Goal: Find specific page/section: Find specific page/section

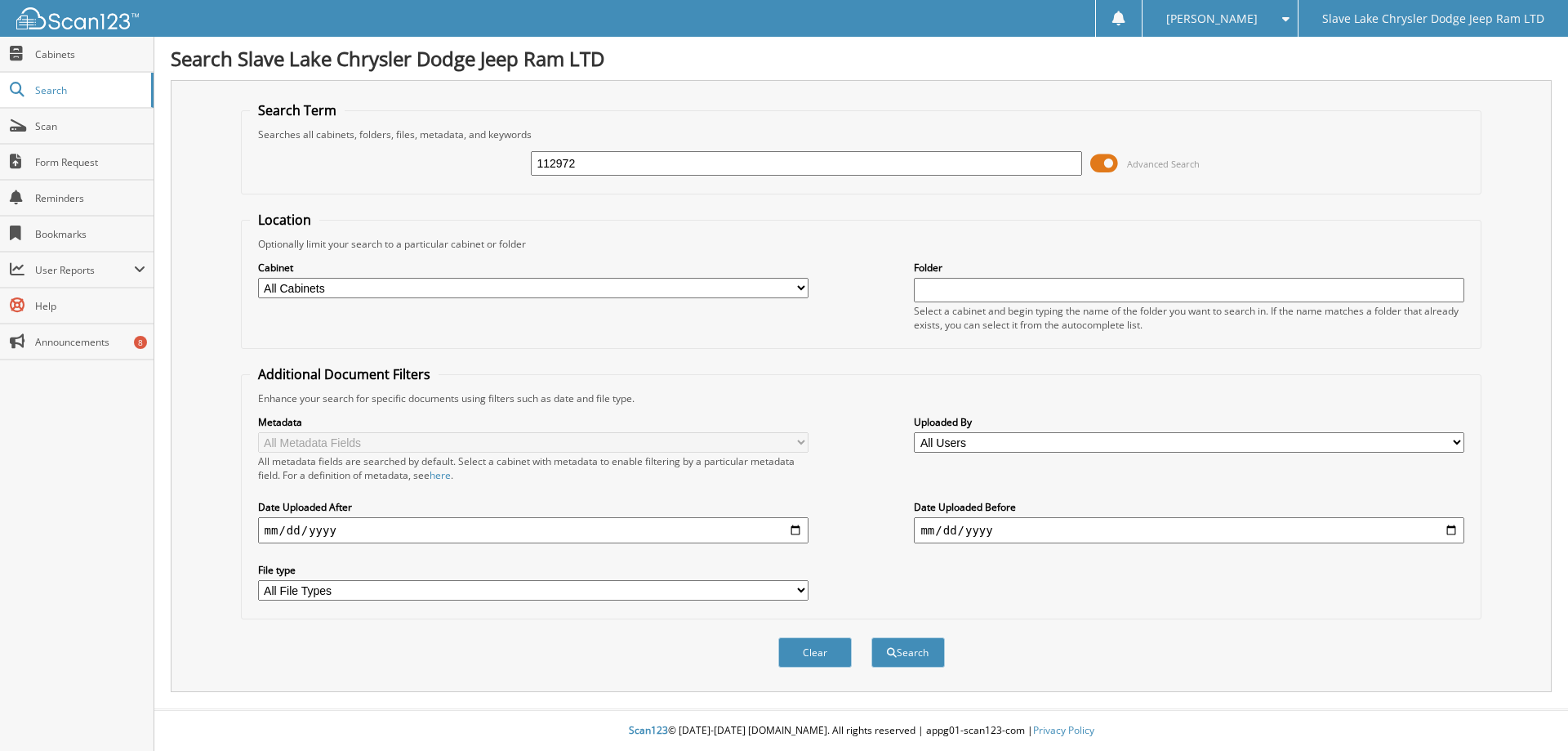
type input "112972"
click at [872, 638] on button "Search" at bounding box center [908, 652] width 74 height 30
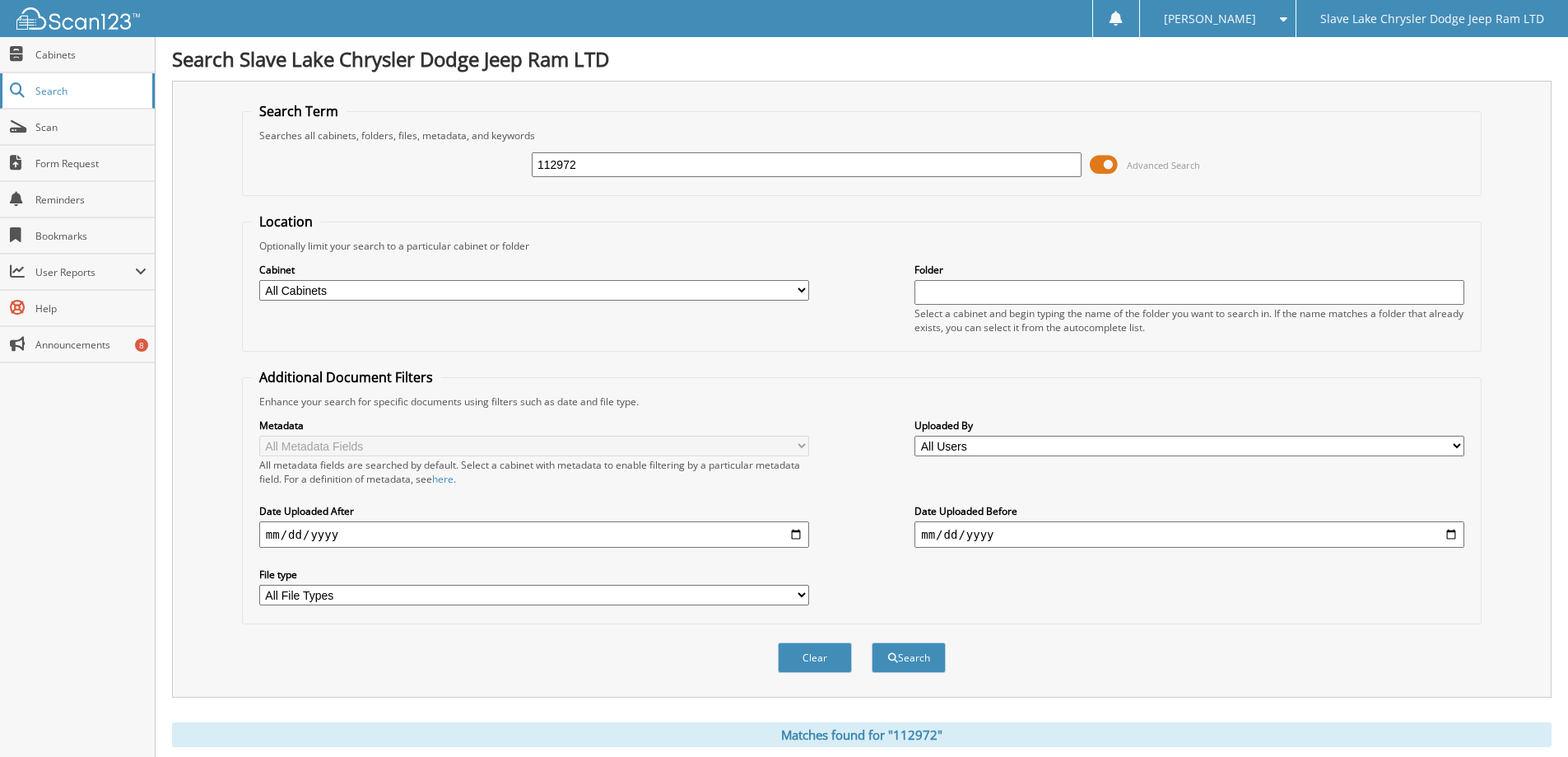
click at [75, 94] on span "Search" at bounding box center [89, 90] width 109 height 14
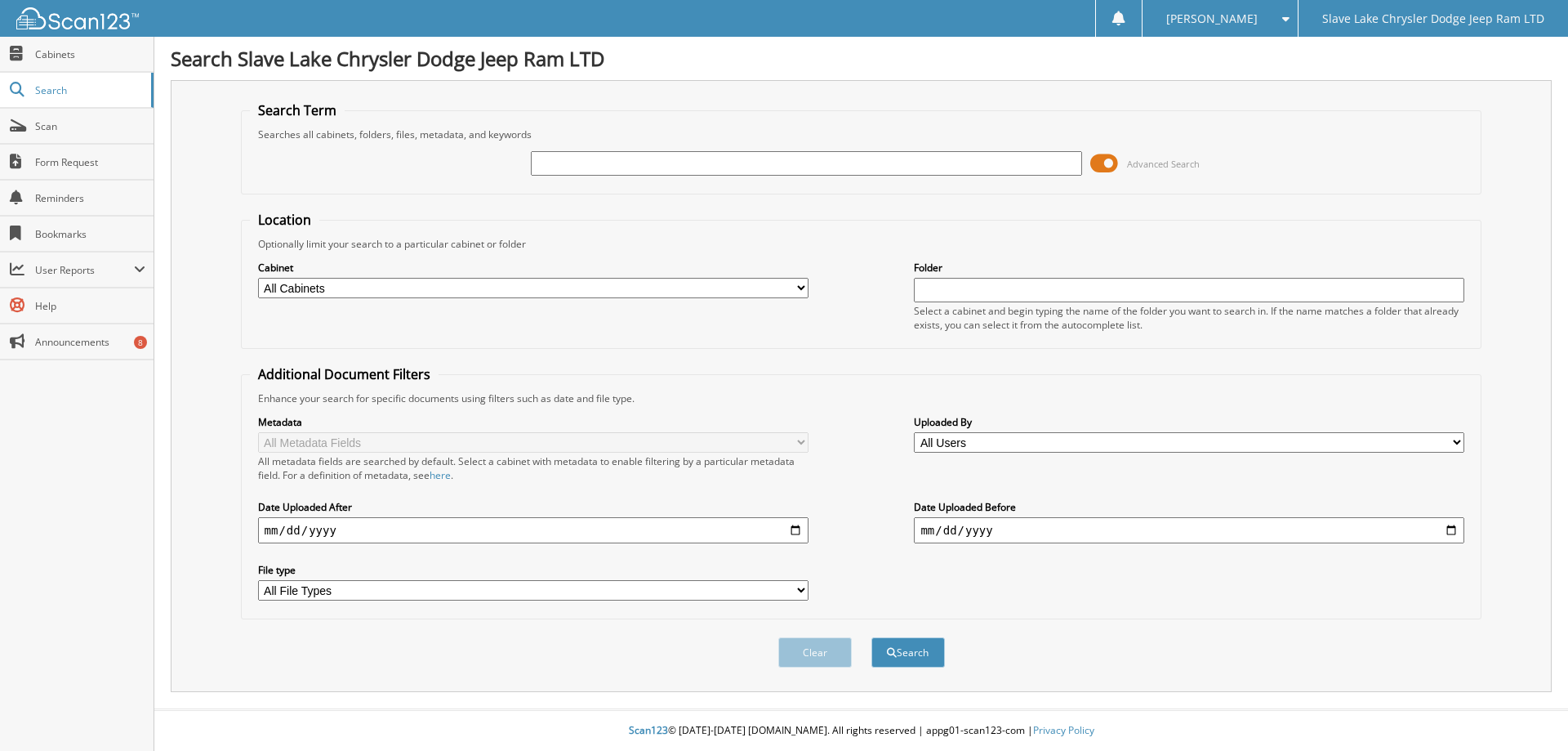
drag, startPoint x: 796, startPoint y: 170, endPoint x: 779, endPoint y: 170, distance: 17.0
click at [796, 170] on input "text" at bounding box center [806, 163] width 551 height 25
type input "112972"
click at [872, 638] on button "Search" at bounding box center [908, 652] width 74 height 30
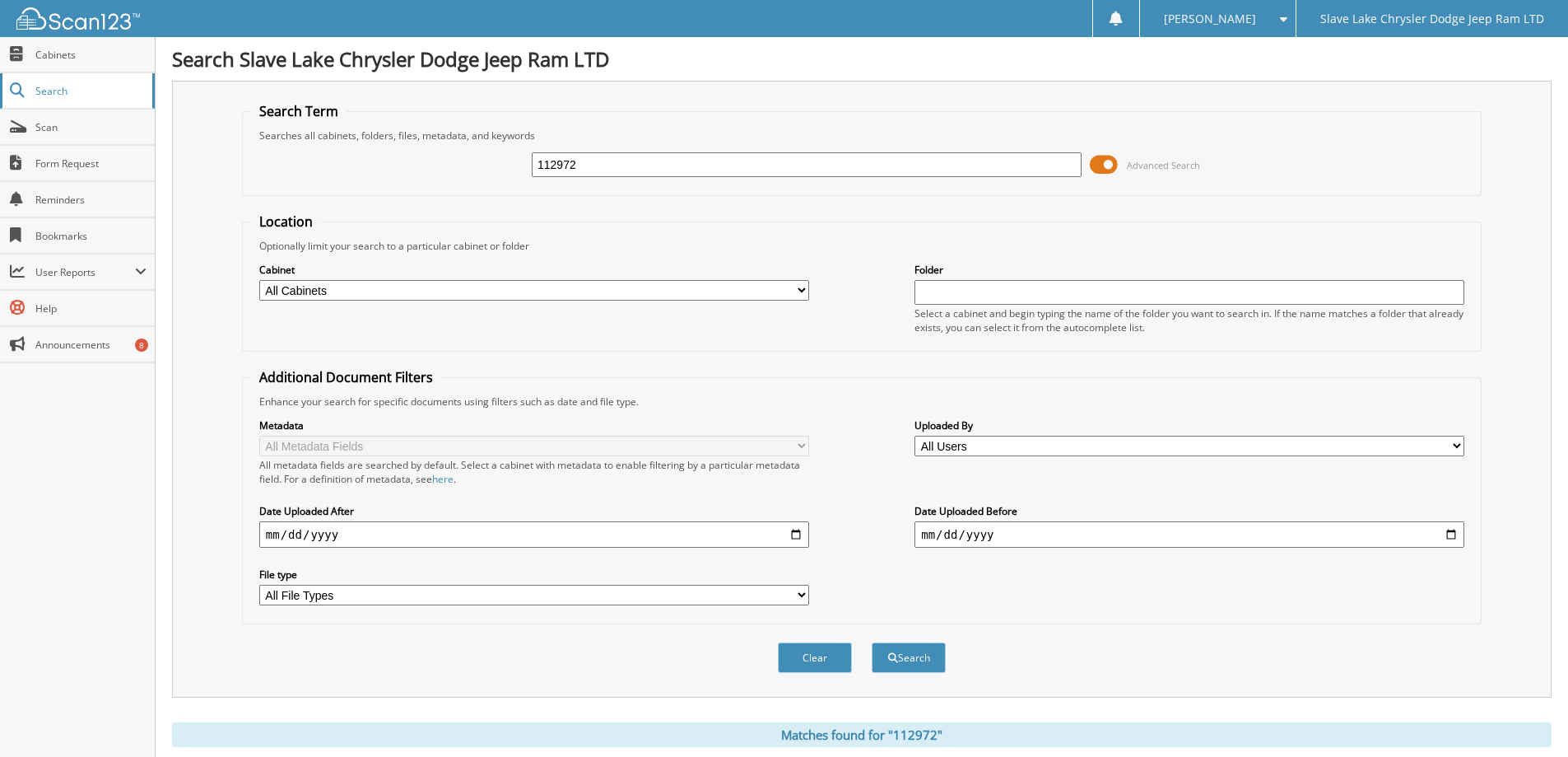
click at [68, 95] on span "Search" at bounding box center [89, 90] width 109 height 14
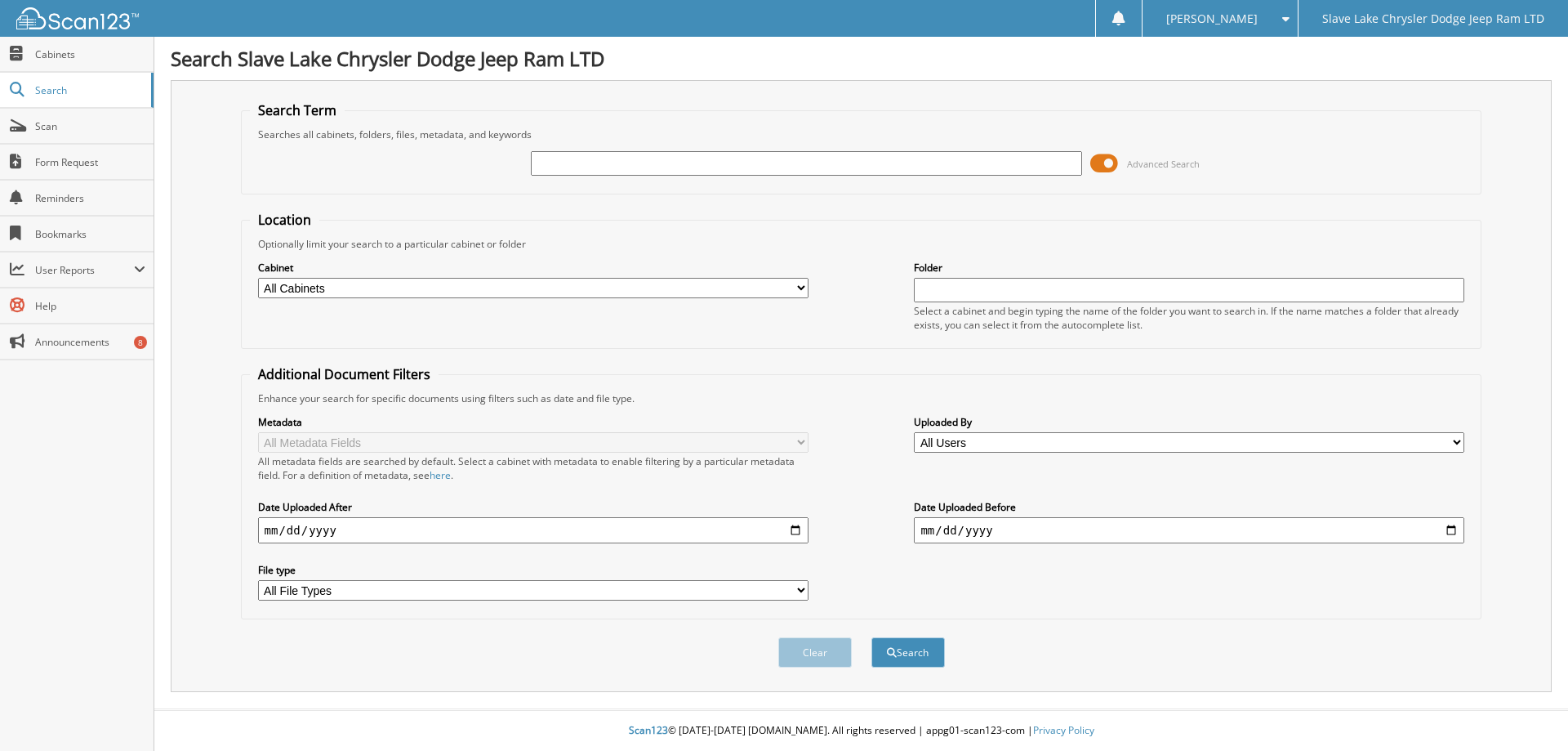
click at [278, 299] on div "Cabinet All Cabinets ACCOUNTS PAYABLE BAD DEBTS MANUFACTURER INVOICES RENTALS S…" at bounding box center [861, 295] width 1223 height 89
drag, startPoint x: 285, startPoint y: 293, endPoint x: 277, endPoint y: 295, distance: 8.2
click at [285, 293] on select "All Cabinets ACCOUNTS PAYABLE BAD DEBTS MANUFACTURER INVOICES RENTALS SAFETY SE…" at bounding box center [533, 287] width 551 height 20
select select "17029"
click at [258, 277] on select "All Cabinets ACCOUNTS PAYABLE BAD DEBTS MANUFACTURER INVOICES RENTALS SAFETY SE…" at bounding box center [533, 287] width 551 height 20
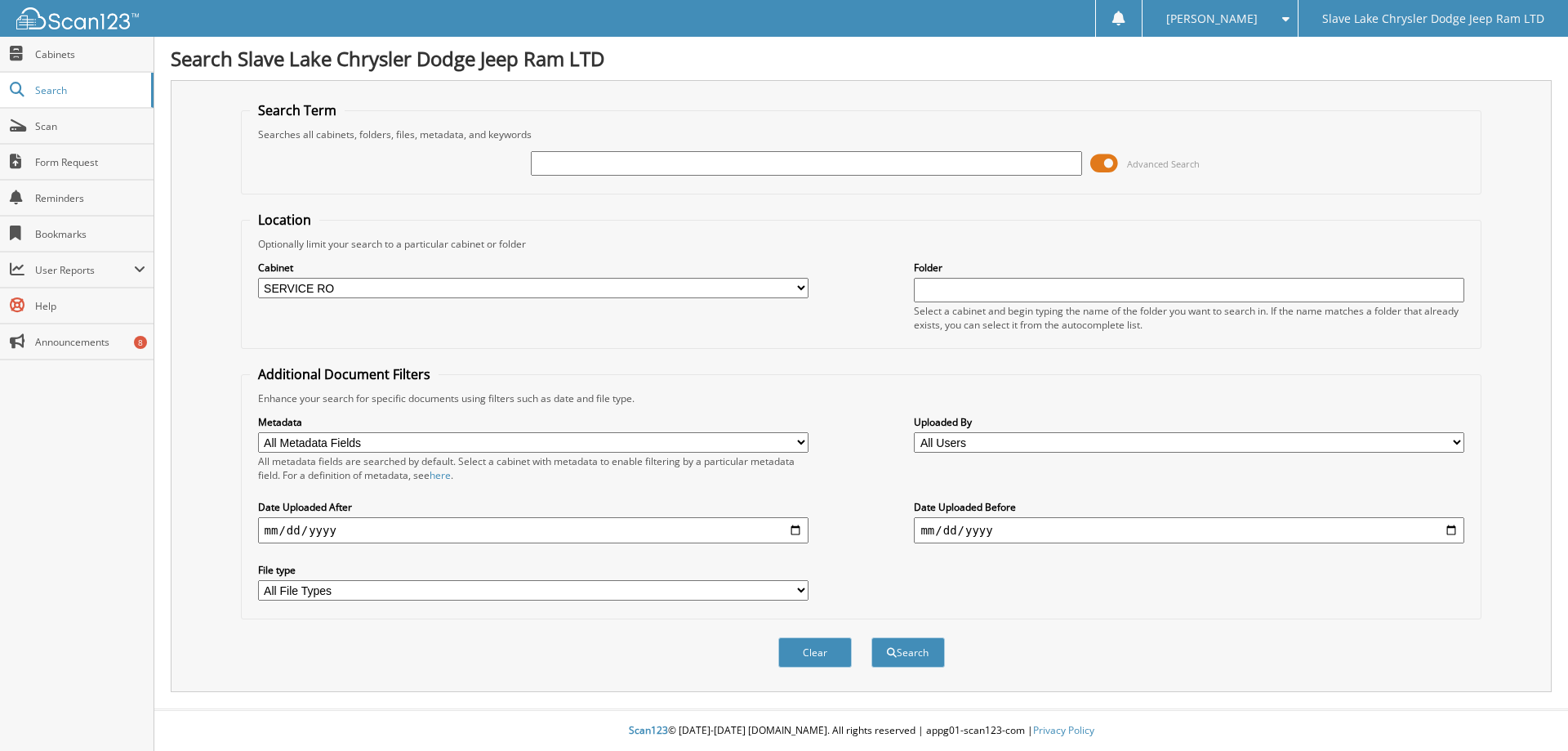
drag, startPoint x: 916, startPoint y: 655, endPoint x: 788, endPoint y: 686, distance: 131.7
click at [788, 686] on div "Clear Search" at bounding box center [862, 652] width 1242 height 66
click at [927, 658] on button "Search" at bounding box center [908, 652] width 74 height 30
click at [75, 51] on span "Cabinets" at bounding box center [90, 53] width 111 height 14
click at [606, 164] on input "text" at bounding box center [806, 163] width 551 height 25
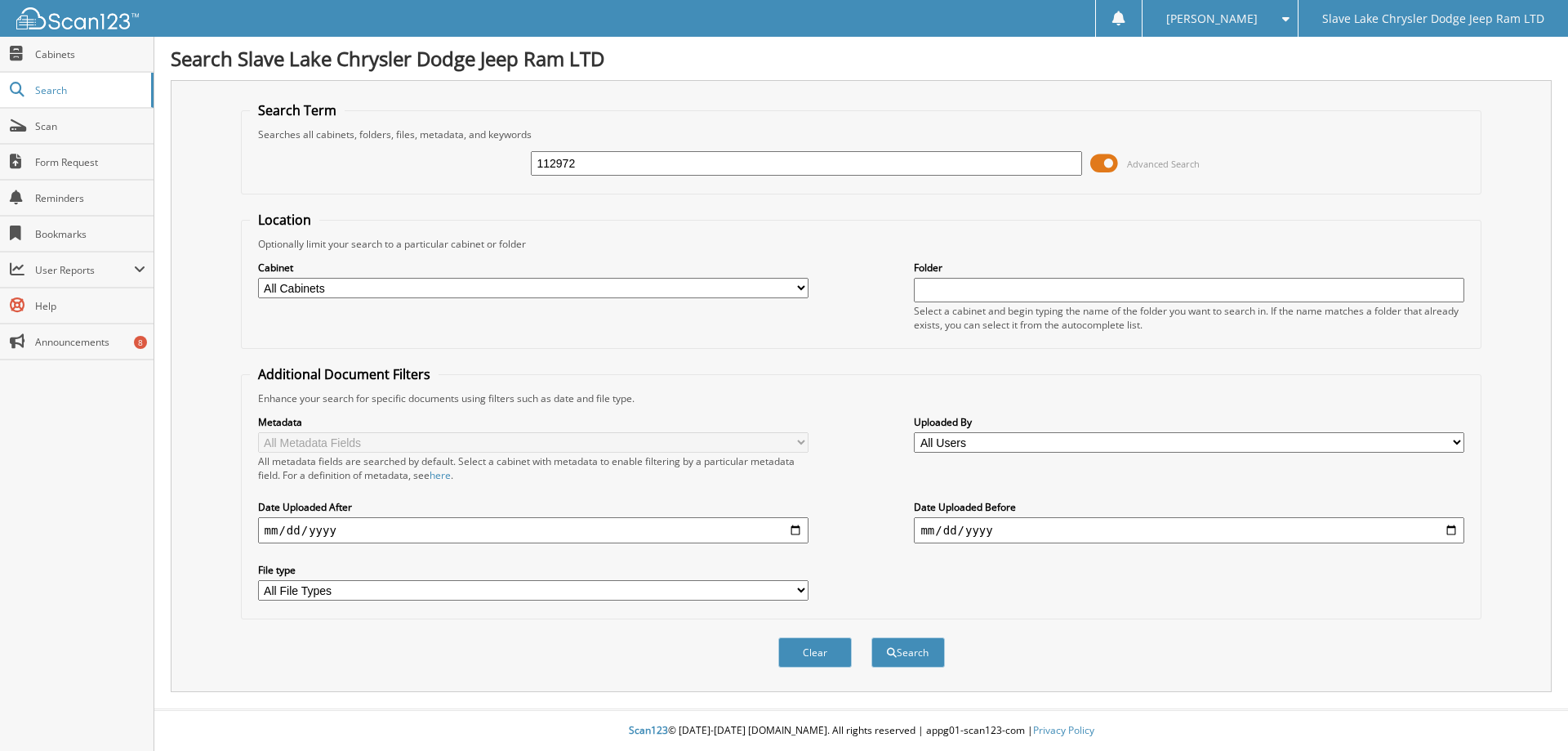
type input "112972"
click at [872, 638] on button "Search" at bounding box center [908, 652] width 74 height 30
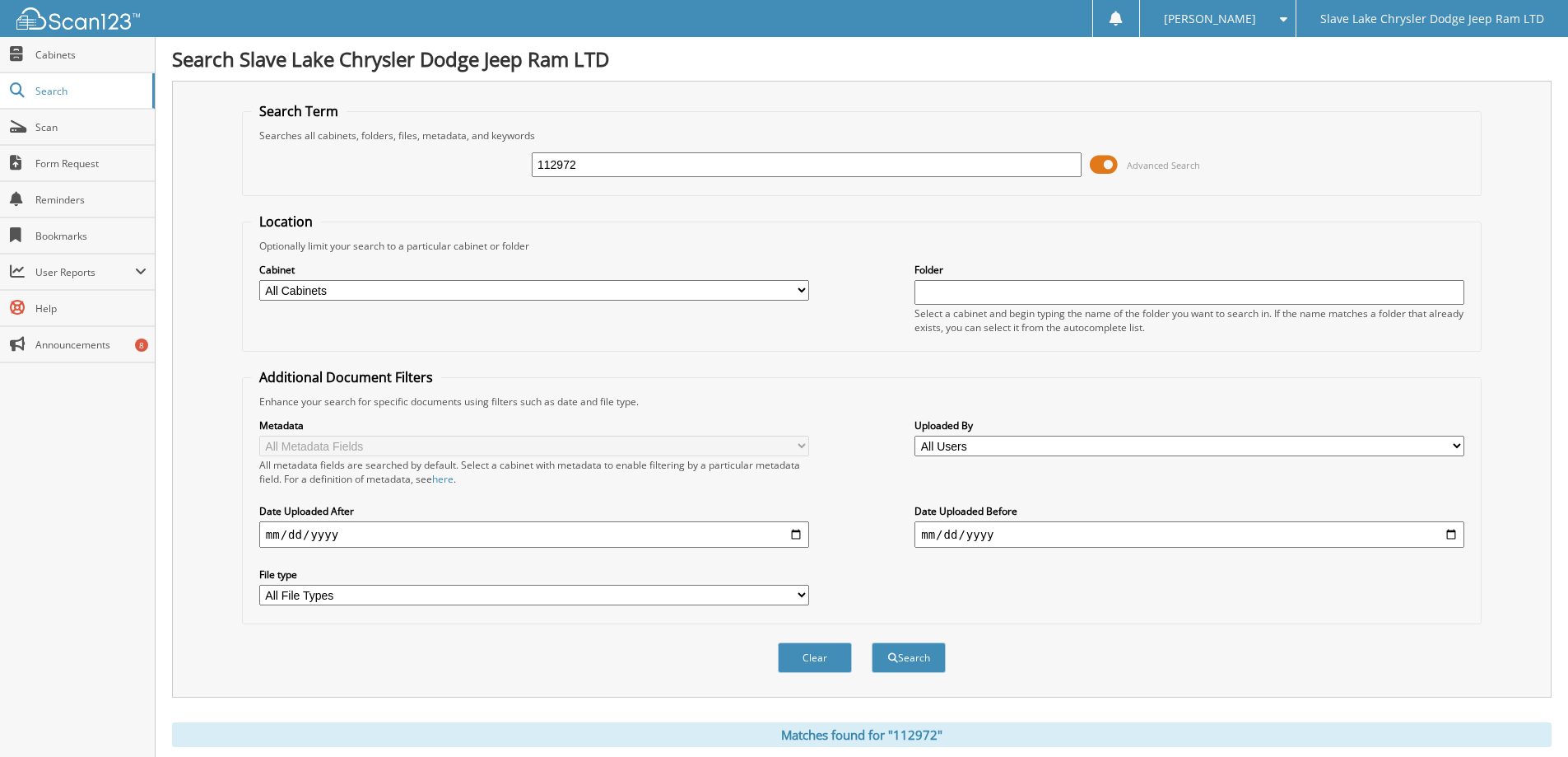
click at [308, 294] on select "All Cabinets ACCOUNTS PAYABLE BAD DEBTS MANUFACTURER INVOICES RENTALS SAFETY SE…" at bounding box center [534, 290] width 550 height 20
select select "17029"
click at [259, 280] on select "All Cabinets ACCOUNTS PAYABLE BAD DEBTS MANUFACTURER INVOICES RENTALS SAFETY SE…" at bounding box center [534, 290] width 550 height 20
click at [308, 452] on select "All Metadata Fields Customer - Last Name Customer - First Name Closed Date Cust…" at bounding box center [534, 446] width 550 height 20
click at [259, 436] on select "All Metadata Fields Customer - Last Name Customer - First Name Closed Date Cust…" at bounding box center [534, 446] width 550 height 20
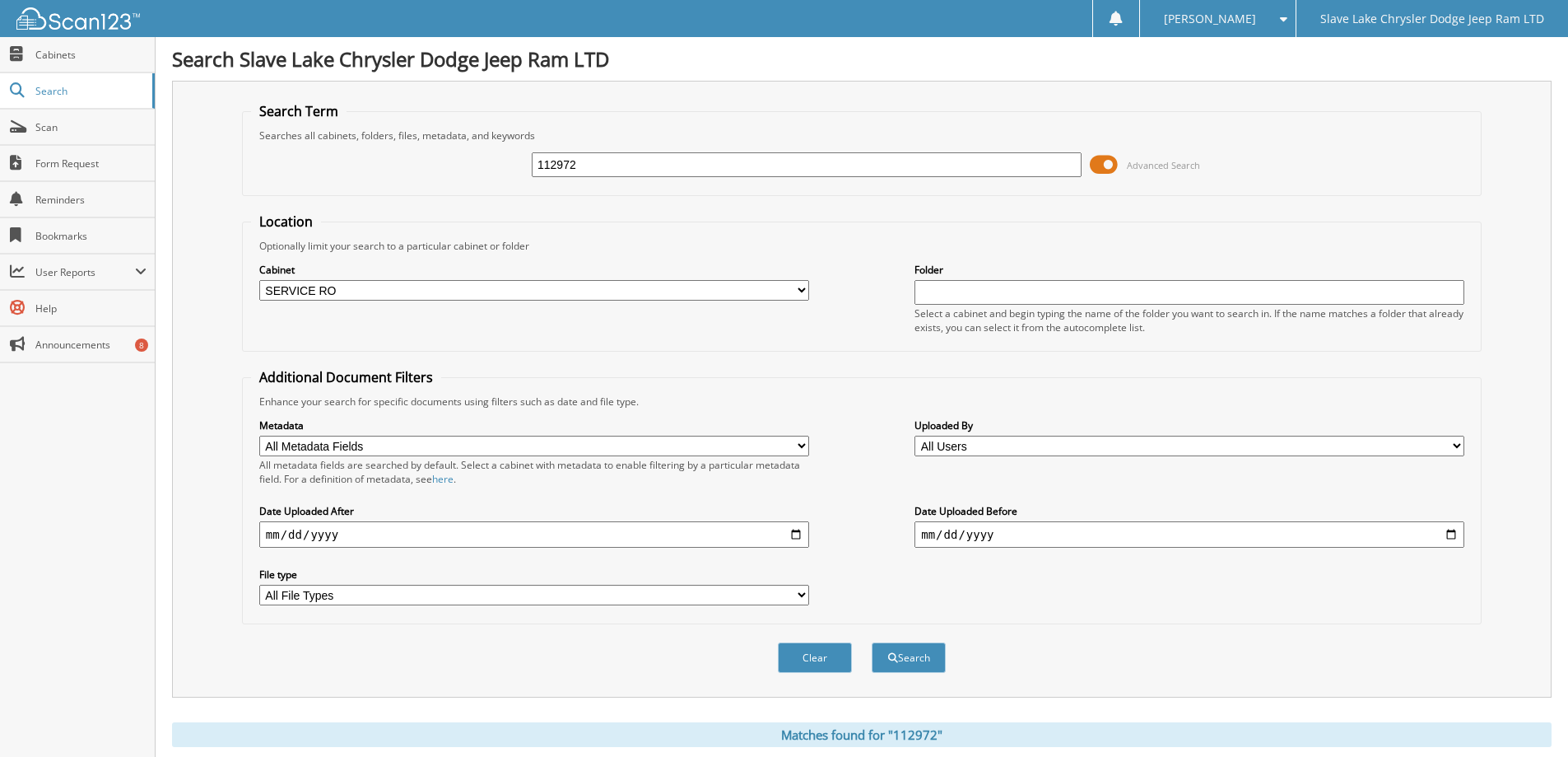
click at [341, 538] on input "date" at bounding box center [534, 534] width 550 height 26
click at [320, 533] on input "date" at bounding box center [534, 534] width 550 height 26
type input "2025-01-01"
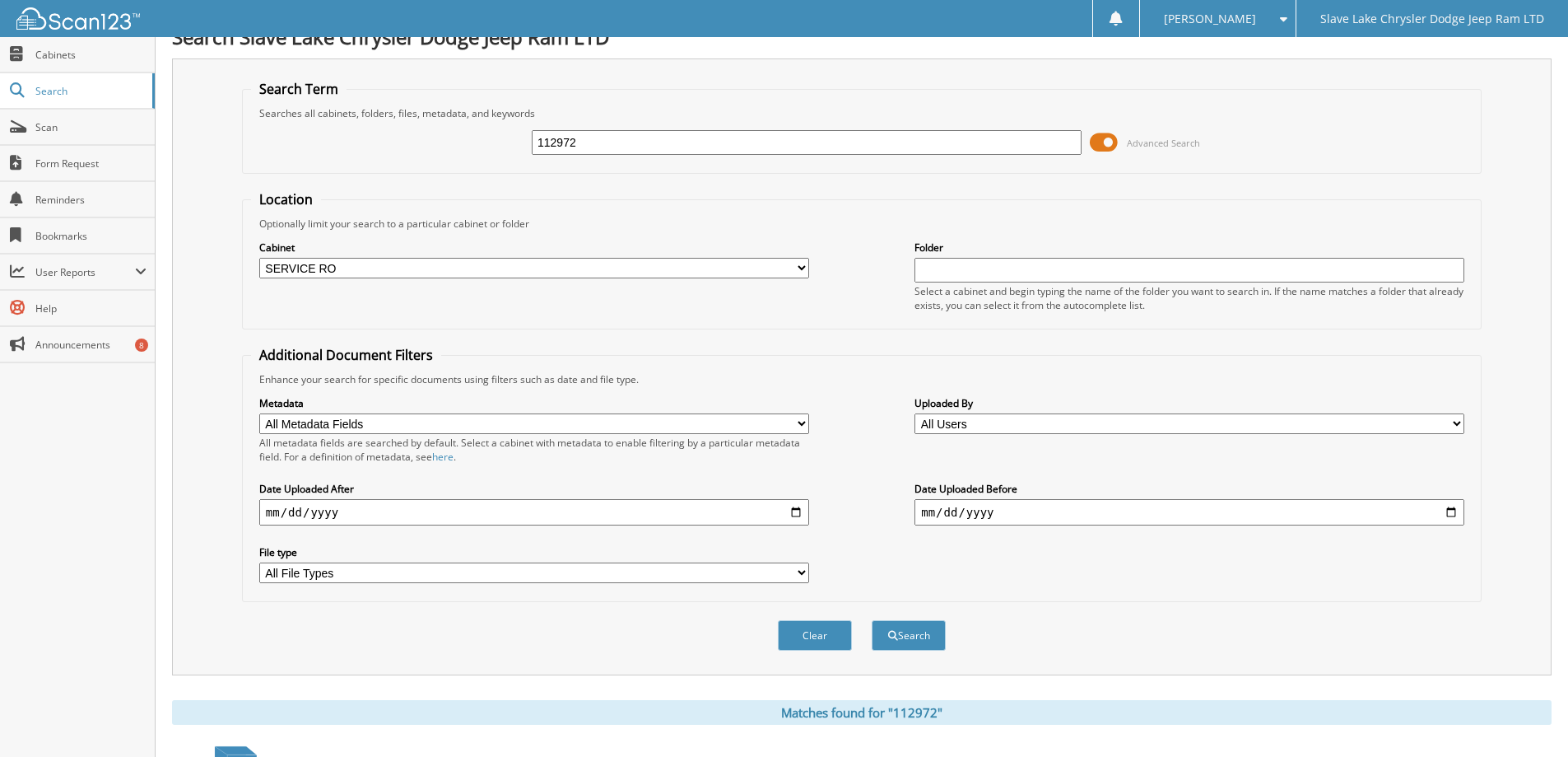
scroll to position [27, 0]
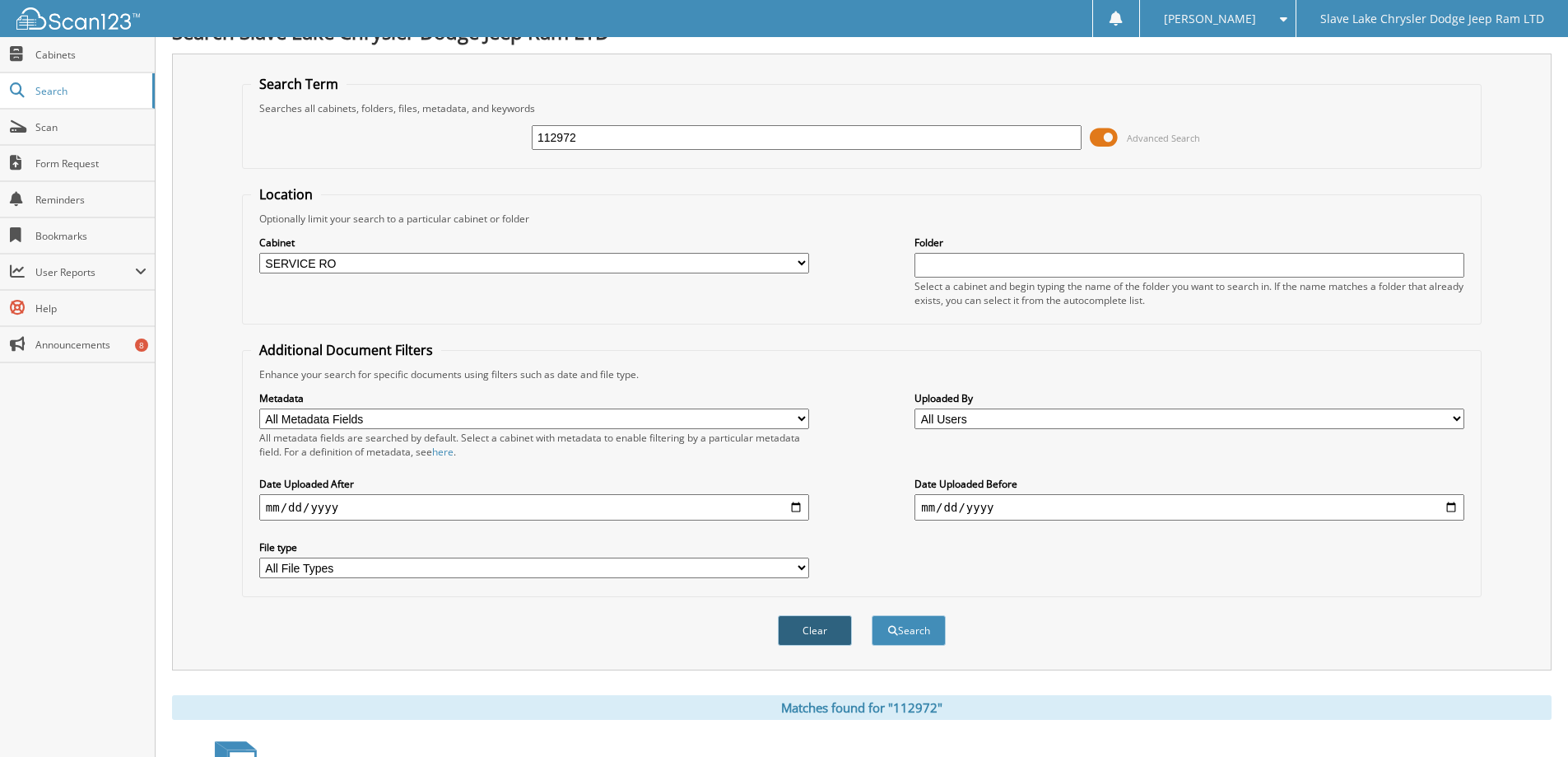
click at [823, 633] on button "Clear" at bounding box center [815, 630] width 74 height 31
select select
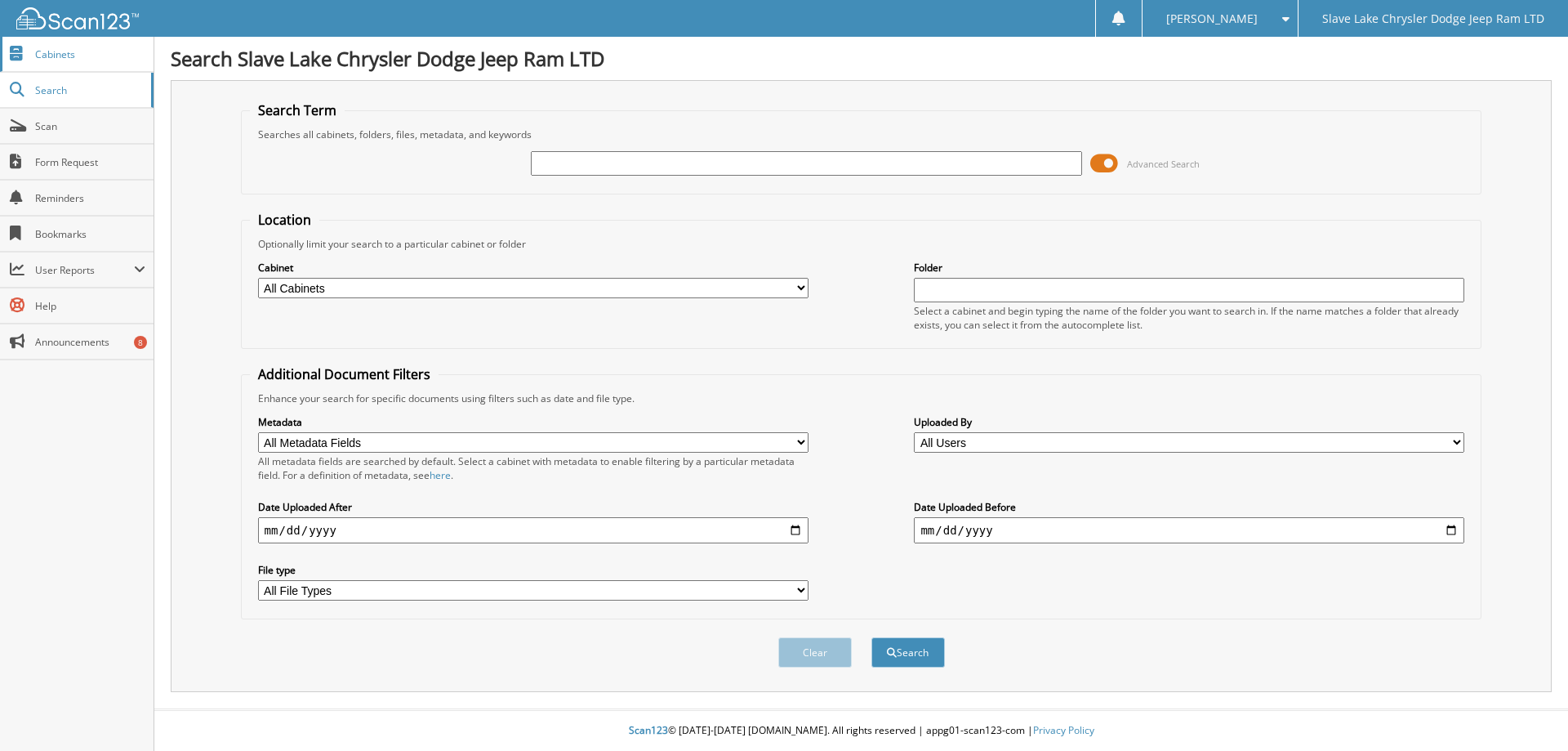
click at [54, 53] on span "Cabinets" at bounding box center [90, 53] width 111 height 14
click at [814, 174] on input "text" at bounding box center [806, 163] width 551 height 25
type input "112972"
click at [872, 638] on button "Search" at bounding box center [908, 652] width 74 height 30
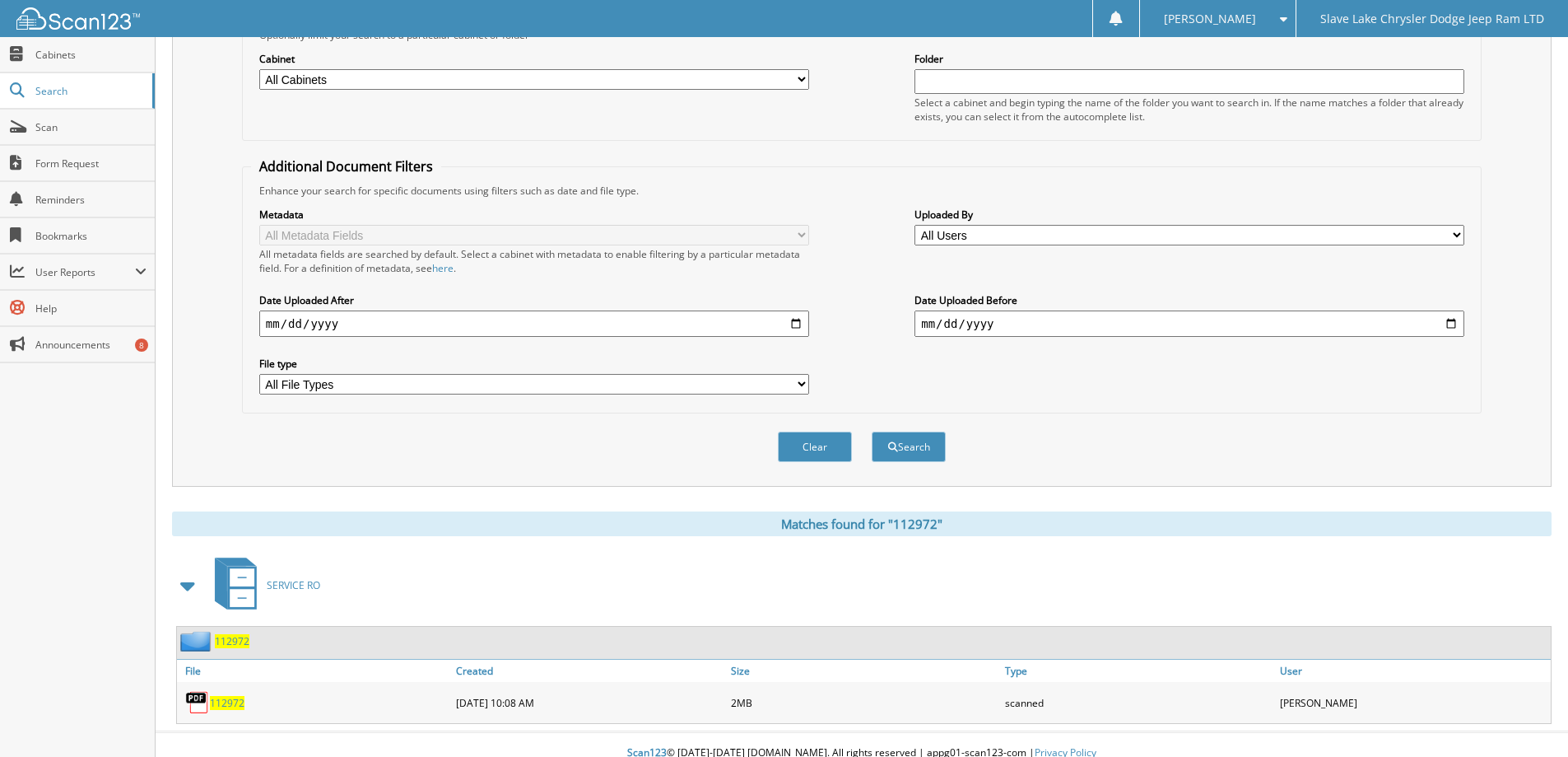
scroll to position [228, 0]
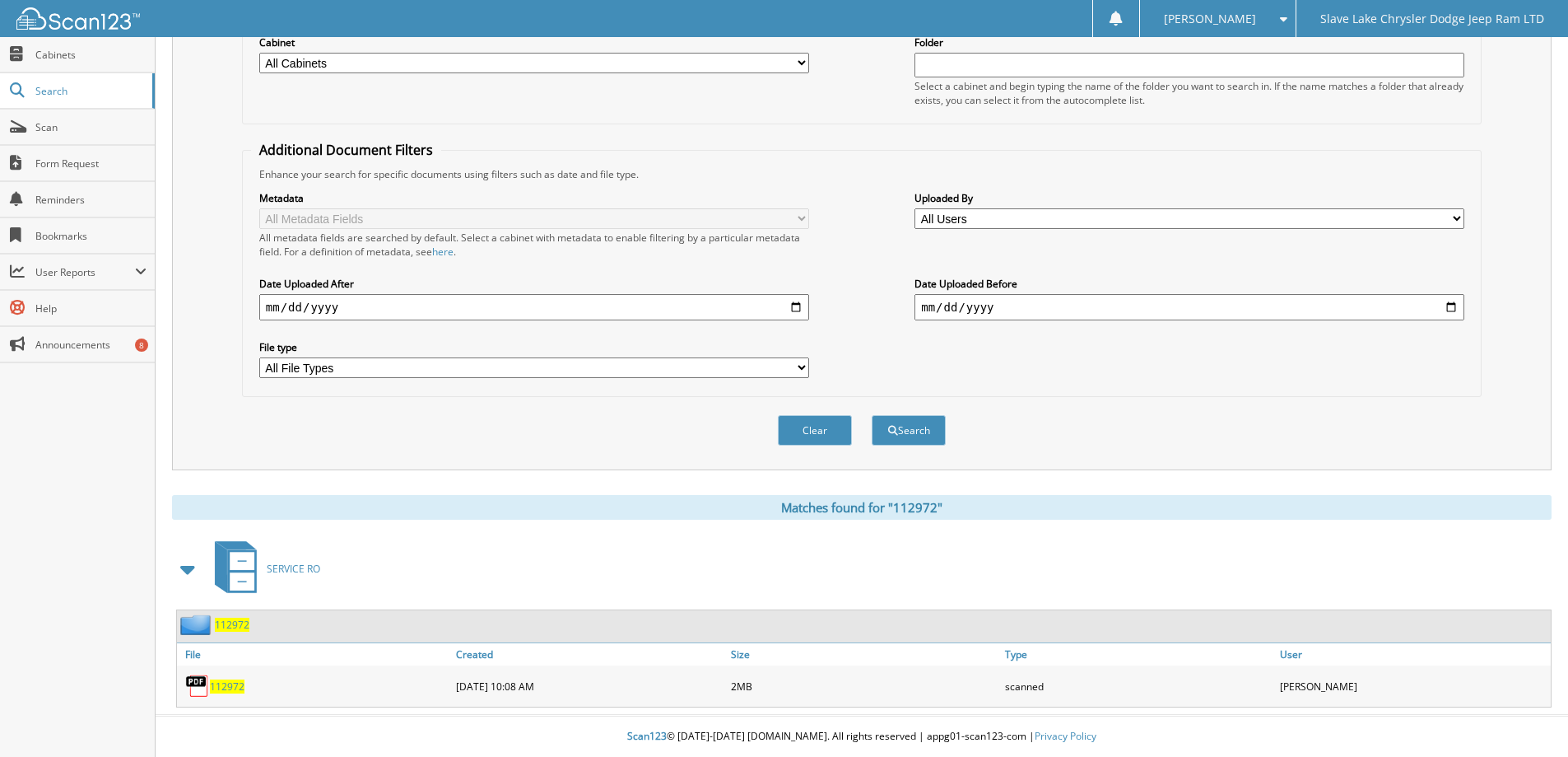
click at [218, 679] on span "112972" at bounding box center [227, 685] width 34 height 14
